Goal: Find specific page/section: Find specific page/section

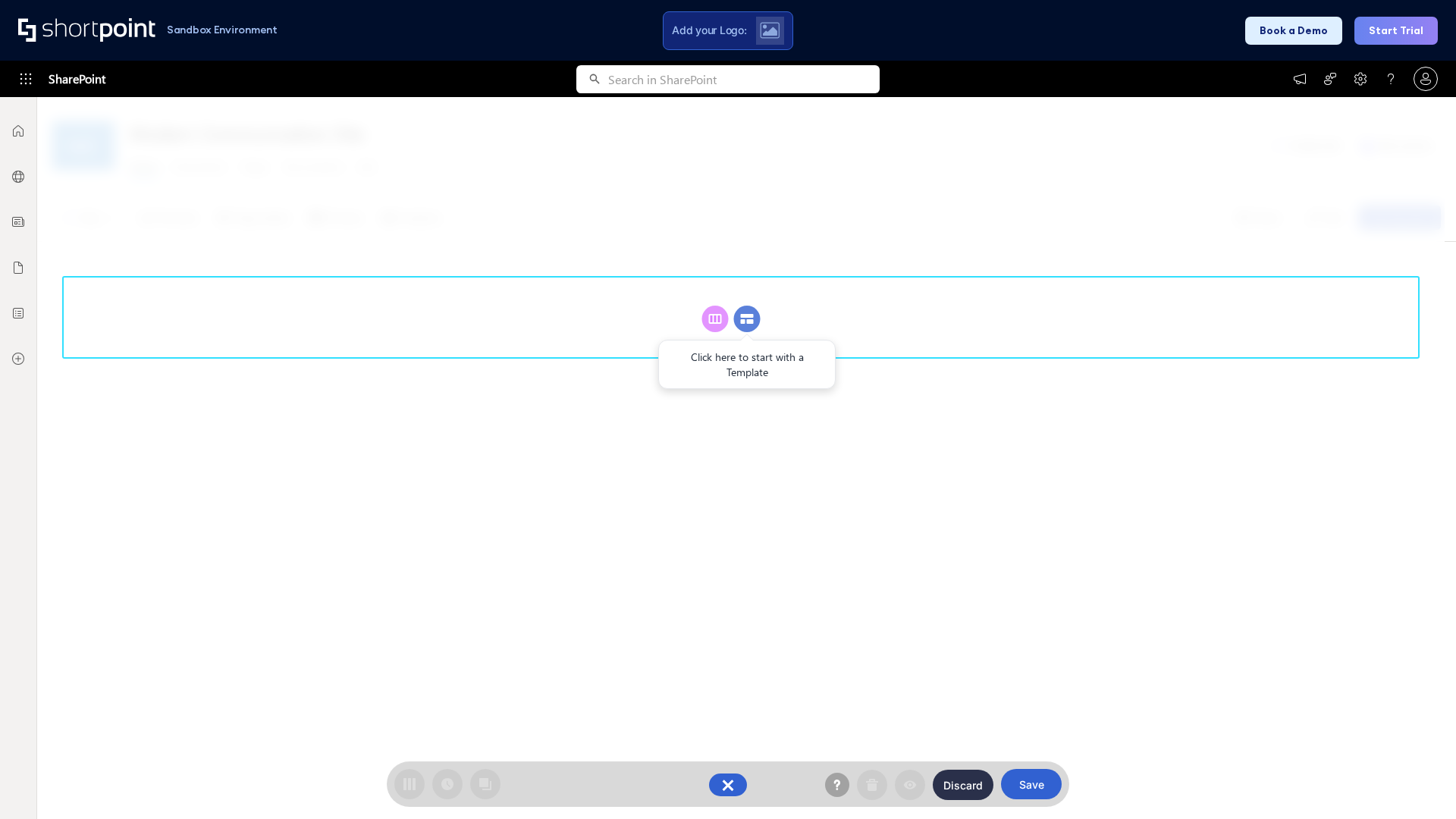
click at [747, 319] on circle at bounding box center [747, 319] width 27 height 27
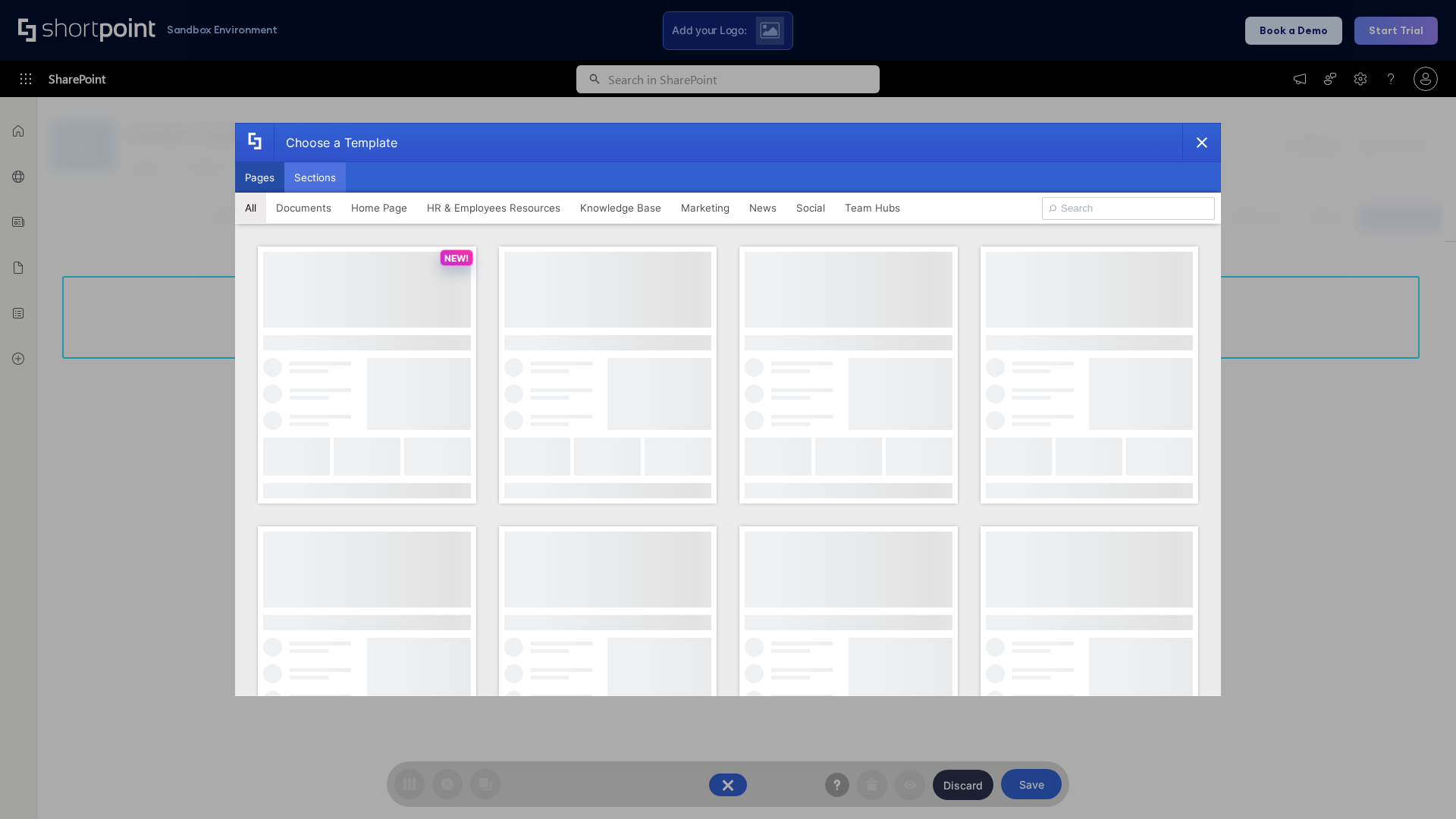
click at [315, 178] on button "Sections" at bounding box center [315, 178] width 62 height 31
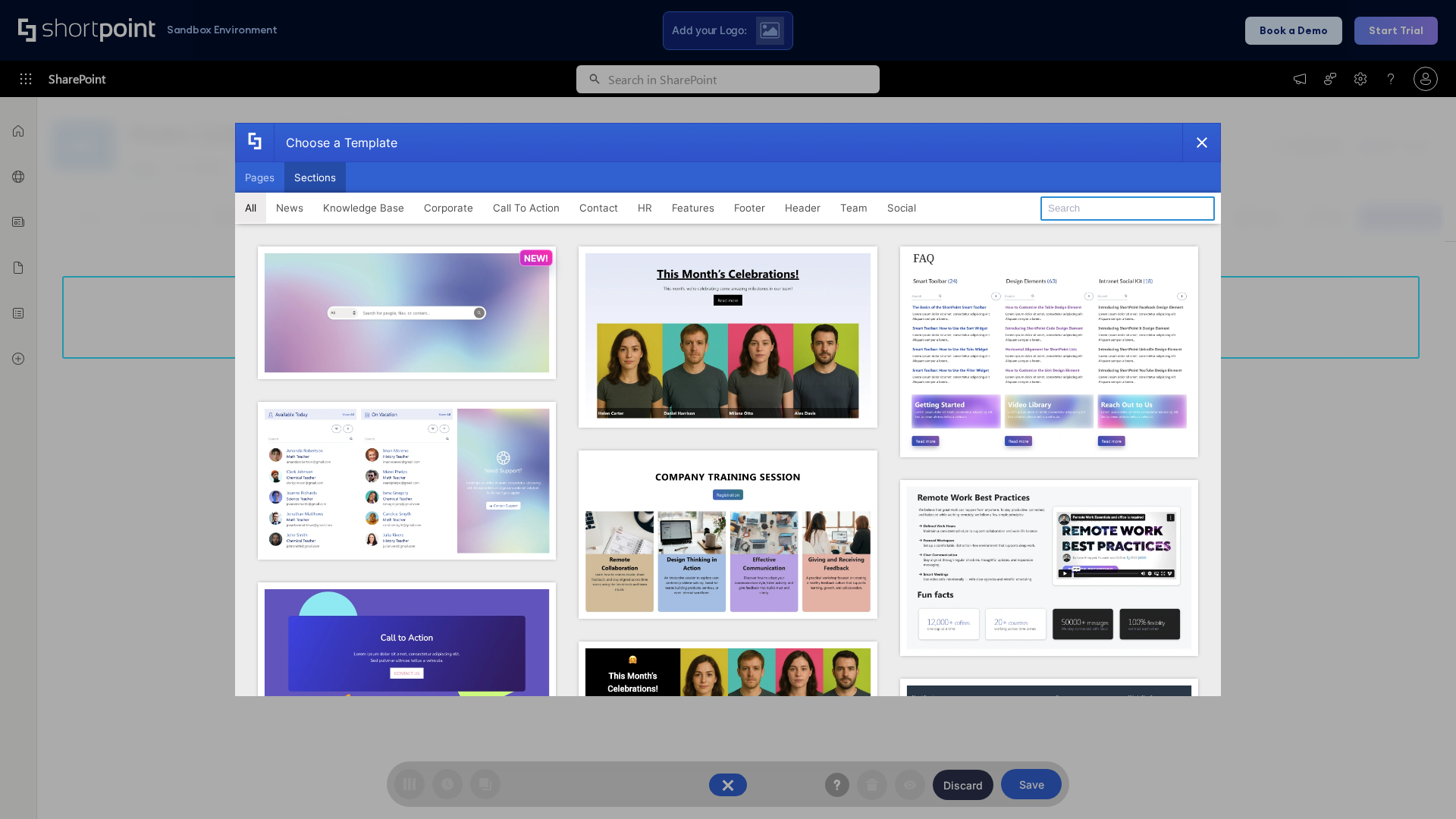
type input "Articles 2"
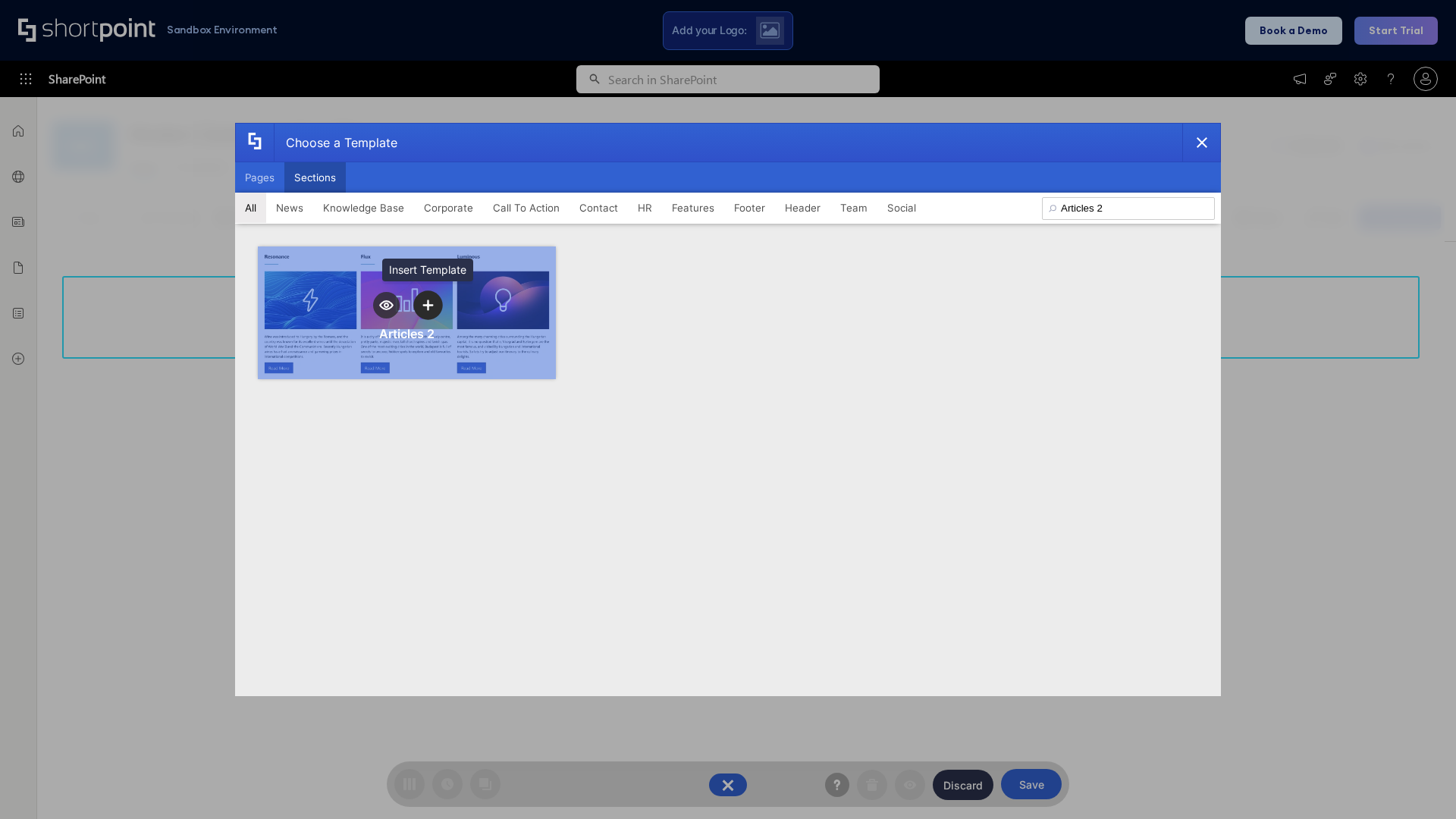
click at [428, 305] on icon "template selector" at bounding box center [428, 305] width 11 height 11
